Goal: Check status: Check status

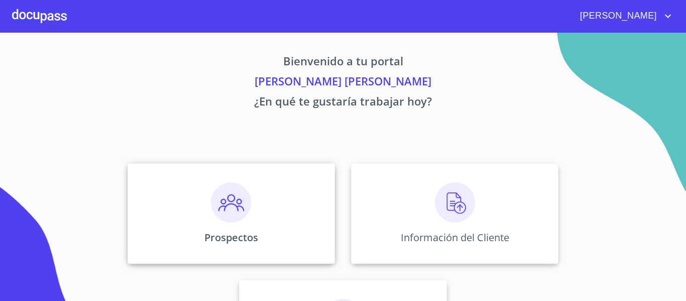
click at [304, 229] on div "Prospectos" at bounding box center [230, 213] width 207 height 100
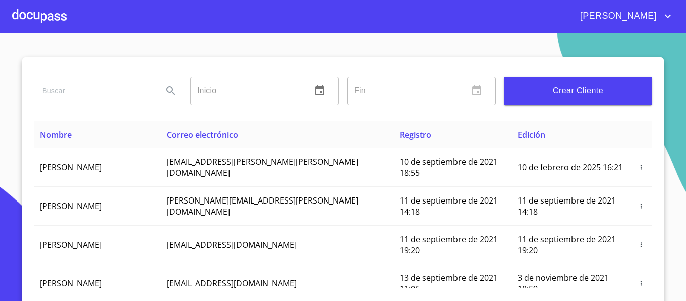
click at [36, 10] on div at bounding box center [39, 16] width 55 height 32
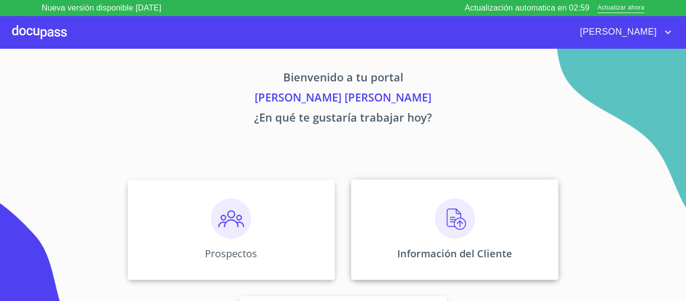
click at [402, 236] on div "Información del Cliente" at bounding box center [454, 229] width 207 height 100
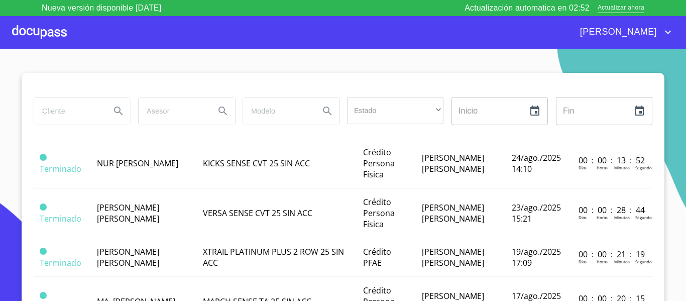
scroll to position [452, 0]
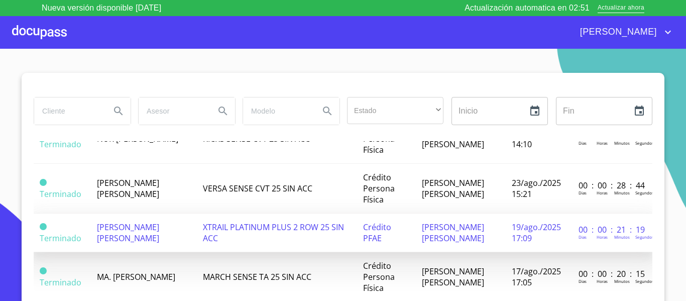
click at [167, 237] on td "[PERSON_NAME] [PERSON_NAME]" at bounding box center [144, 232] width 106 height 39
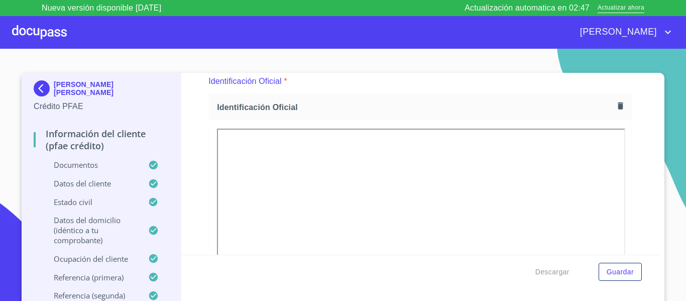
scroll to position [151, 0]
